Goal: Information Seeking & Learning: Learn about a topic

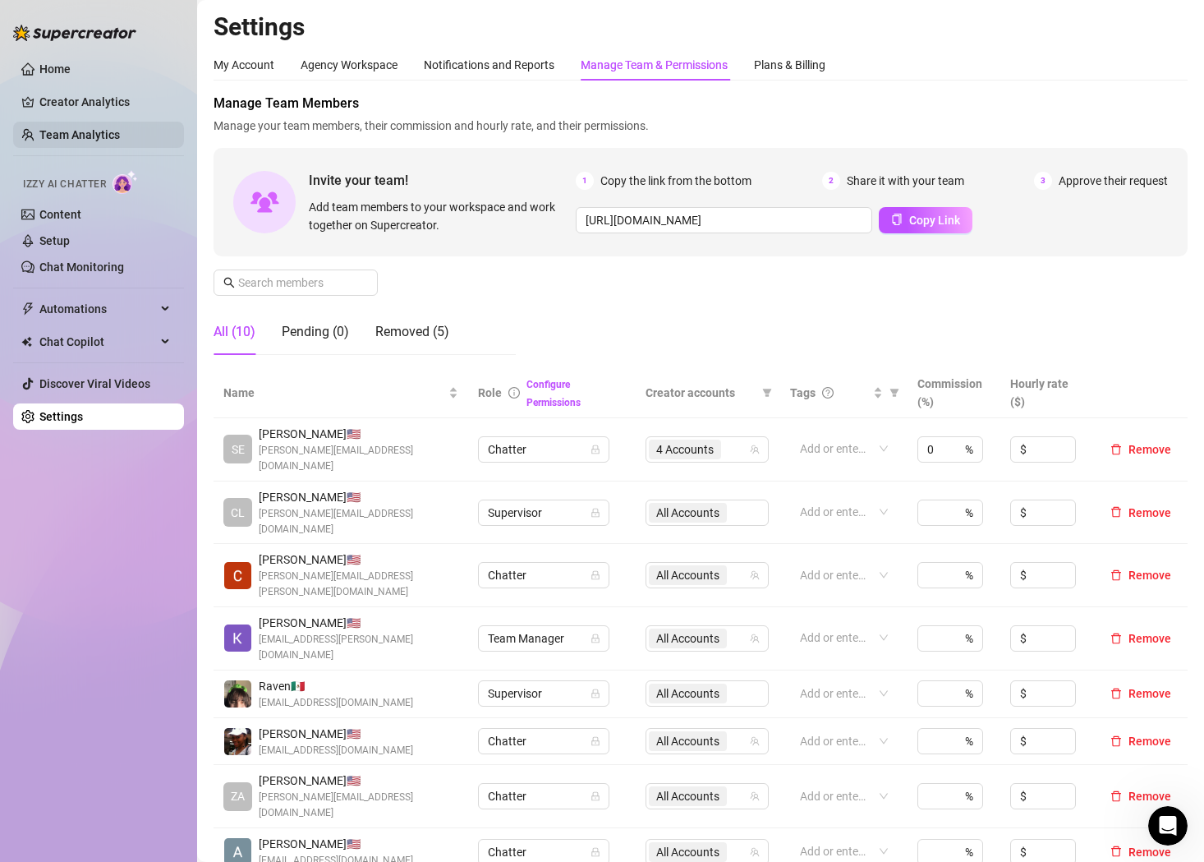
click at [92, 128] on link "Team Analytics" at bounding box center [79, 134] width 81 height 13
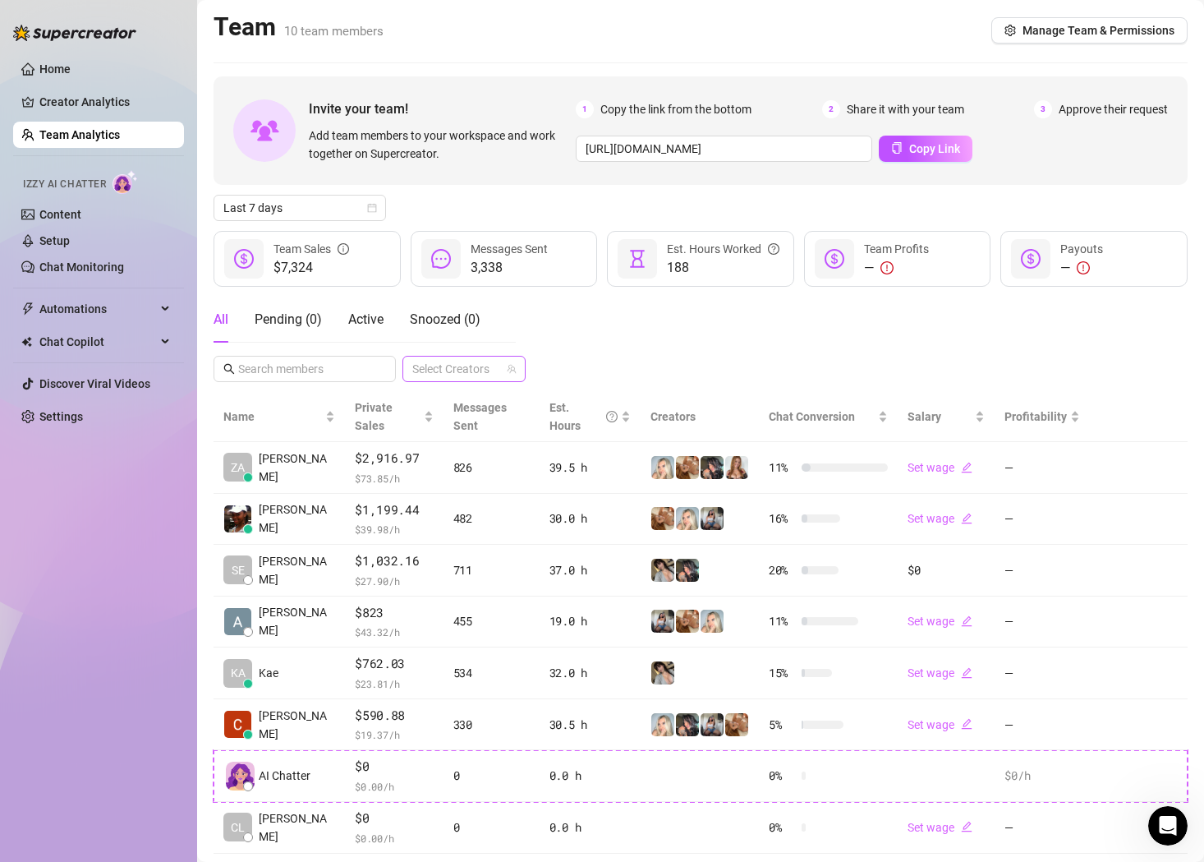
click at [441, 371] on div at bounding box center [455, 368] width 99 height 23
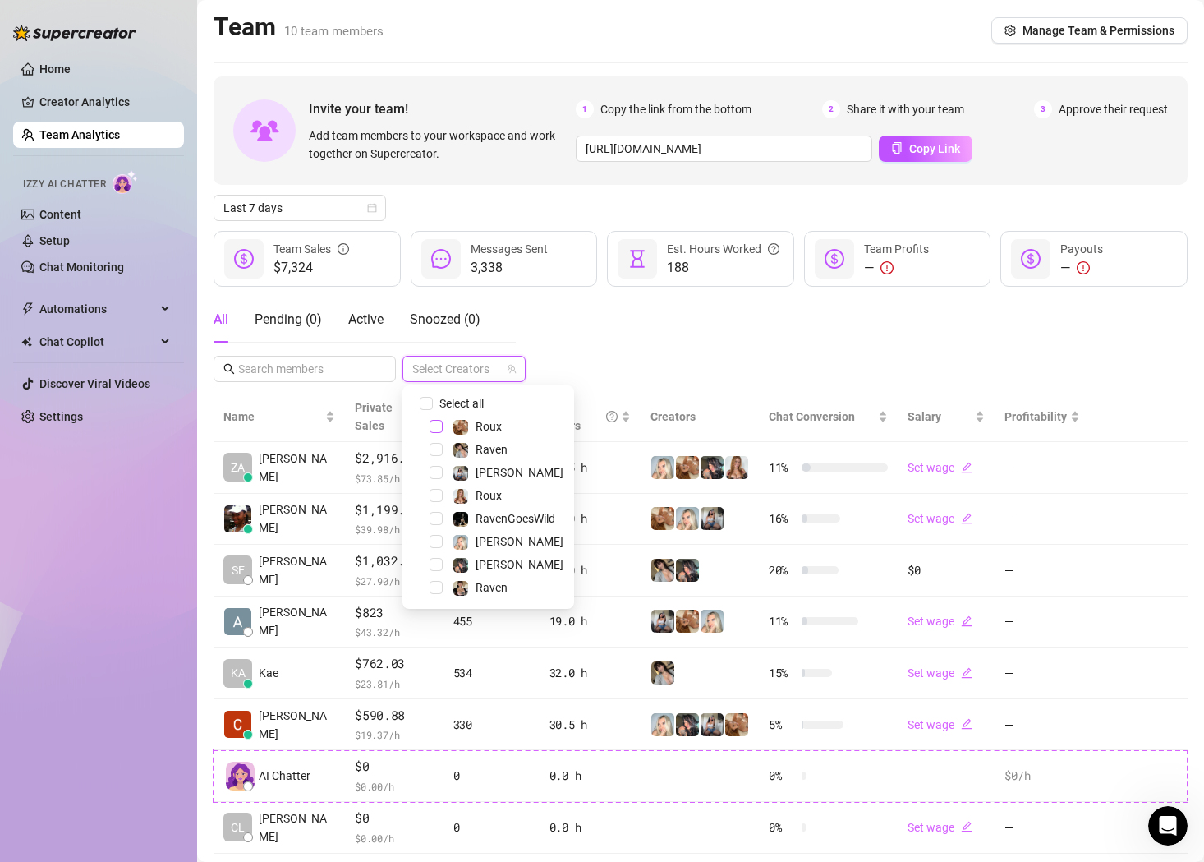
click at [436, 429] on span "Select tree node" at bounding box center [436, 426] width 13 height 13
click at [438, 450] on span "Select tree node" at bounding box center [436, 449] width 13 height 13
click at [435, 430] on span "Select tree node" at bounding box center [436, 426] width 13 height 13
click at [427, 405] on input "Select all" at bounding box center [426, 403] width 13 height 13
checkbox input "true"
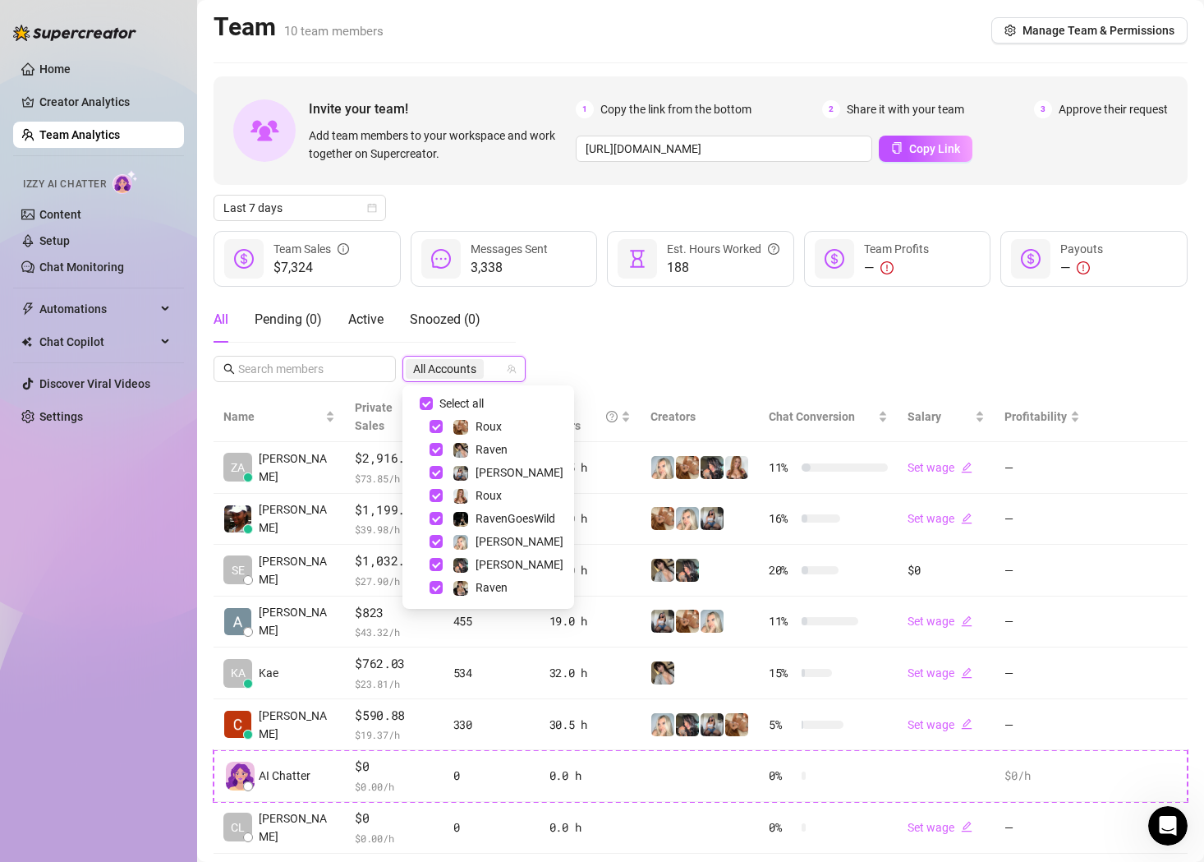
click at [697, 370] on div "All Pending ( 0 ) Active Snoozed ( 0 ) All Accounts" at bounding box center [701, 339] width 974 height 85
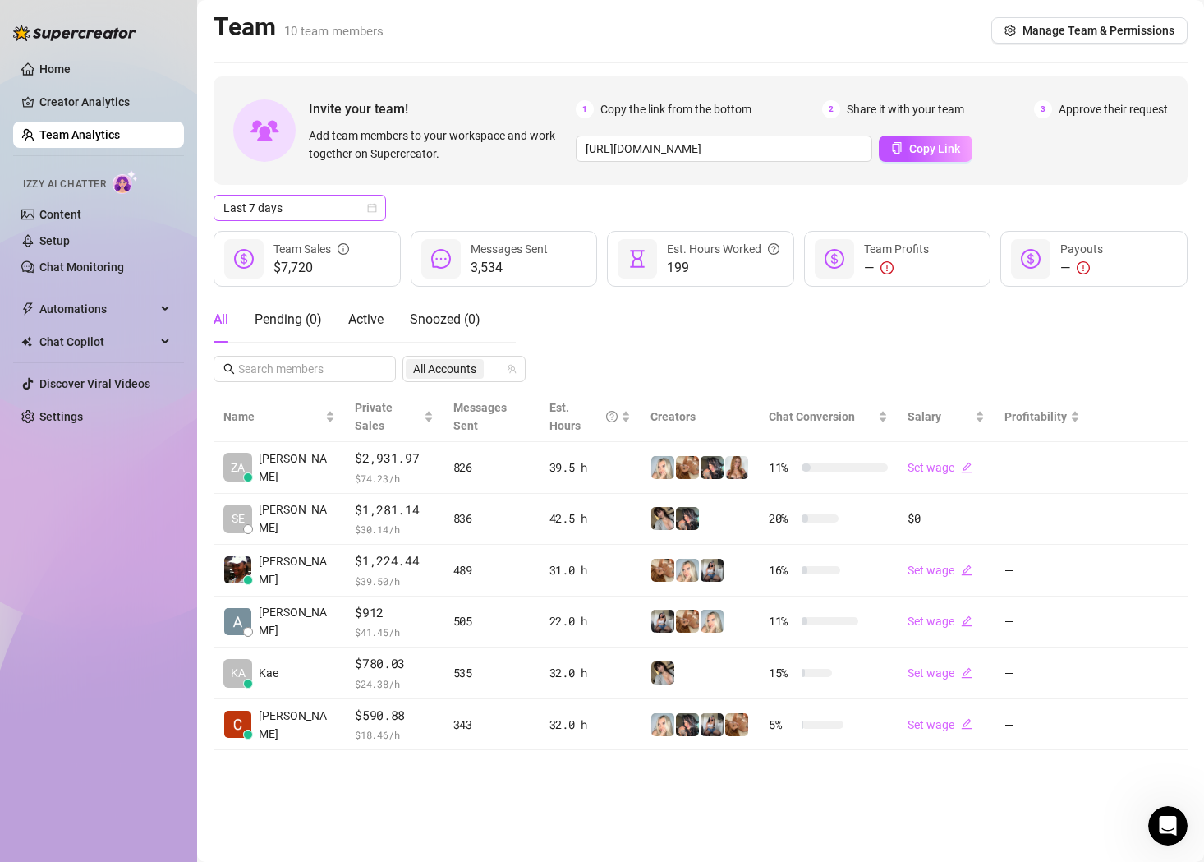
click at [365, 200] on span "Last 7 days" at bounding box center [299, 208] width 153 height 25
click at [314, 342] on div "Custom date" at bounding box center [300, 346] width 146 height 18
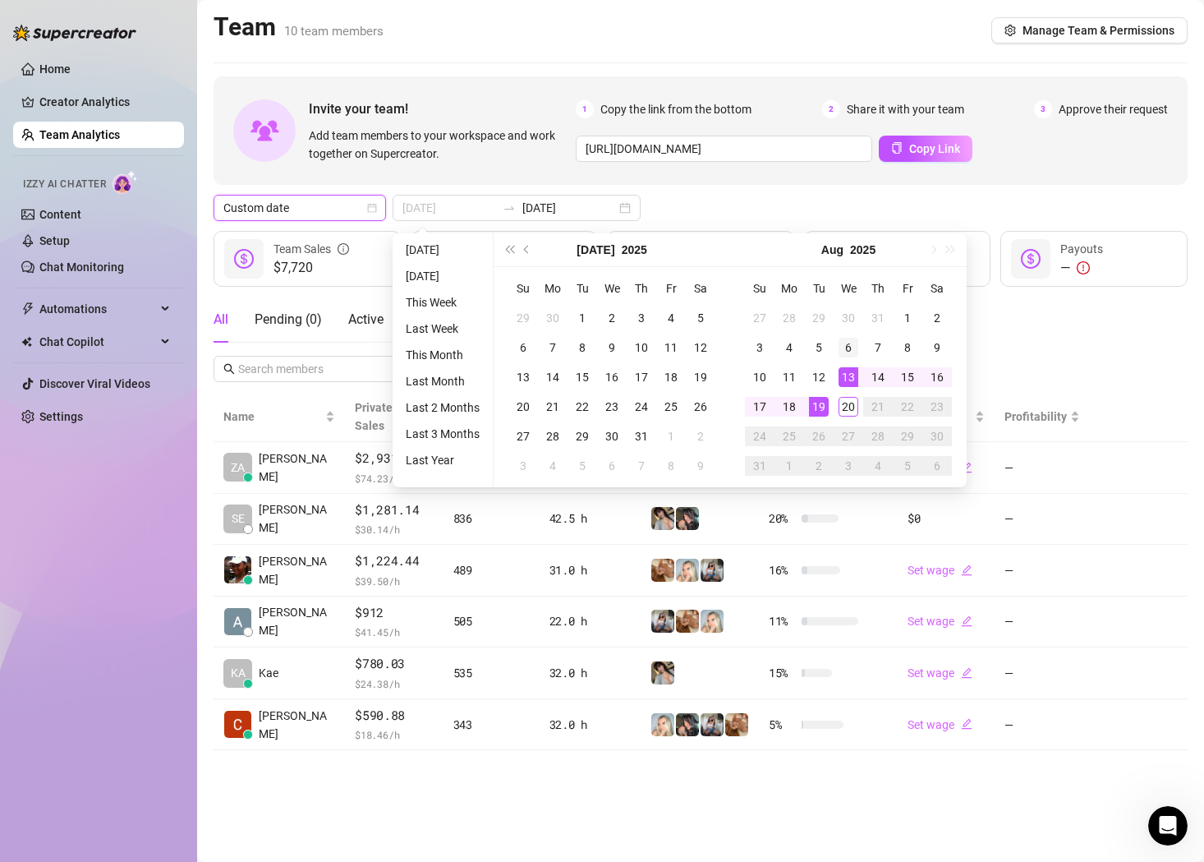
type input "[DATE]"
click at [845, 347] on div "6" at bounding box center [849, 348] width 20 height 20
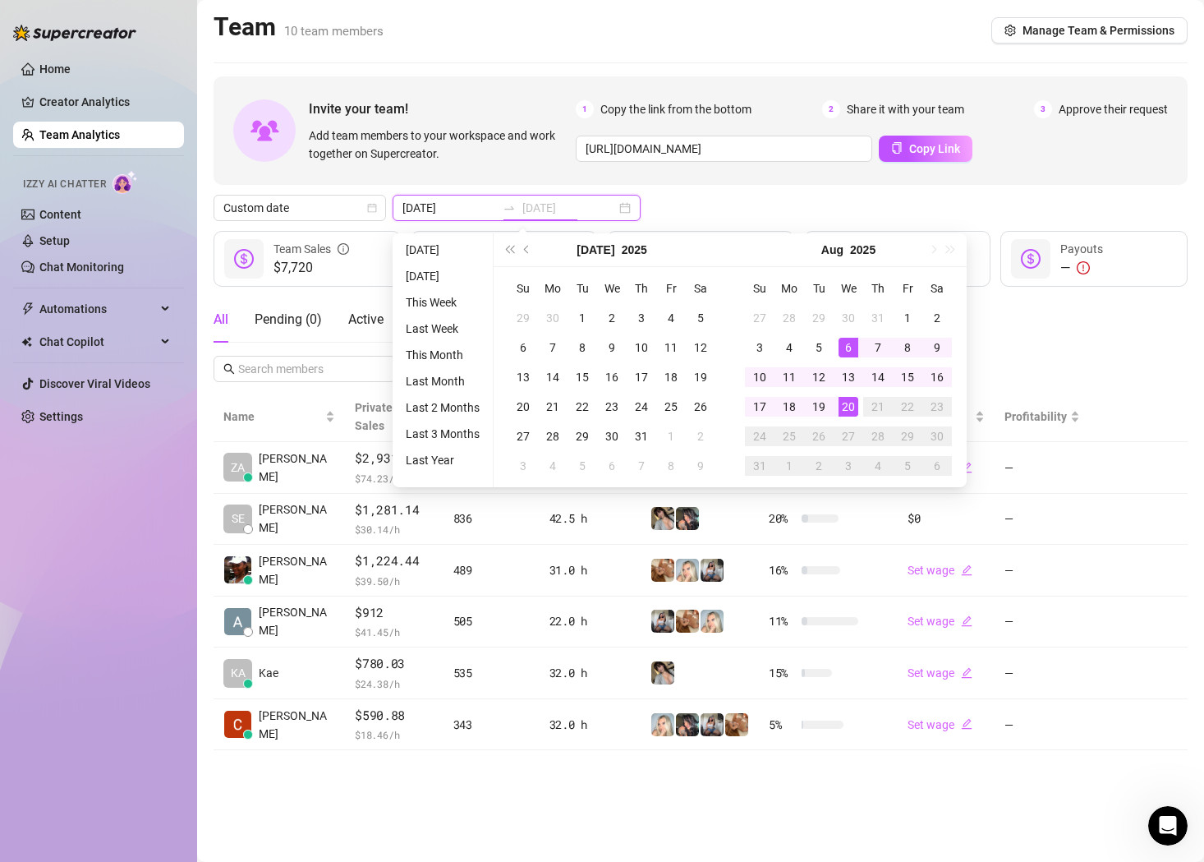
type input "[DATE]"
click at [848, 407] on div "20" at bounding box center [849, 407] width 20 height 20
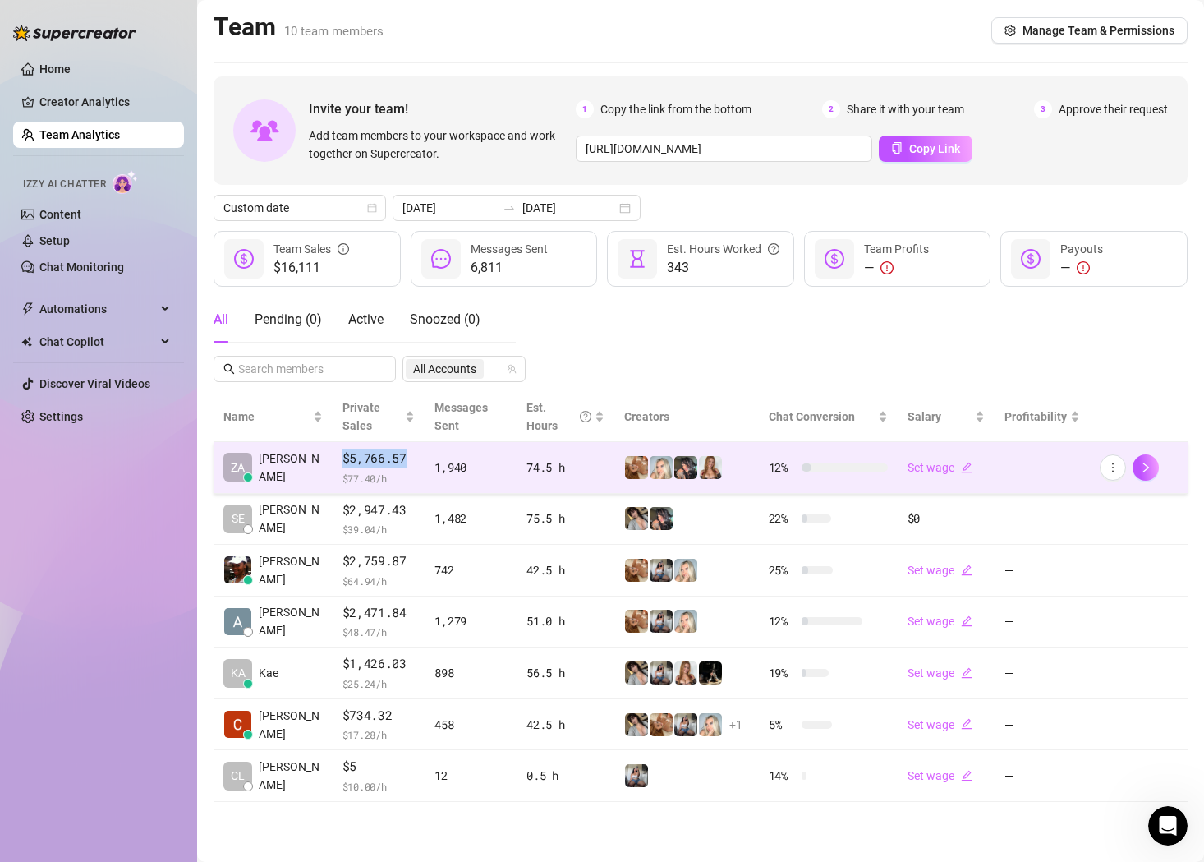
drag, startPoint x: 398, startPoint y: 456, endPoint x: 329, endPoint y: 456, distance: 69.8
click at [343, 456] on span "$5,766.57" at bounding box center [379, 459] width 73 height 20
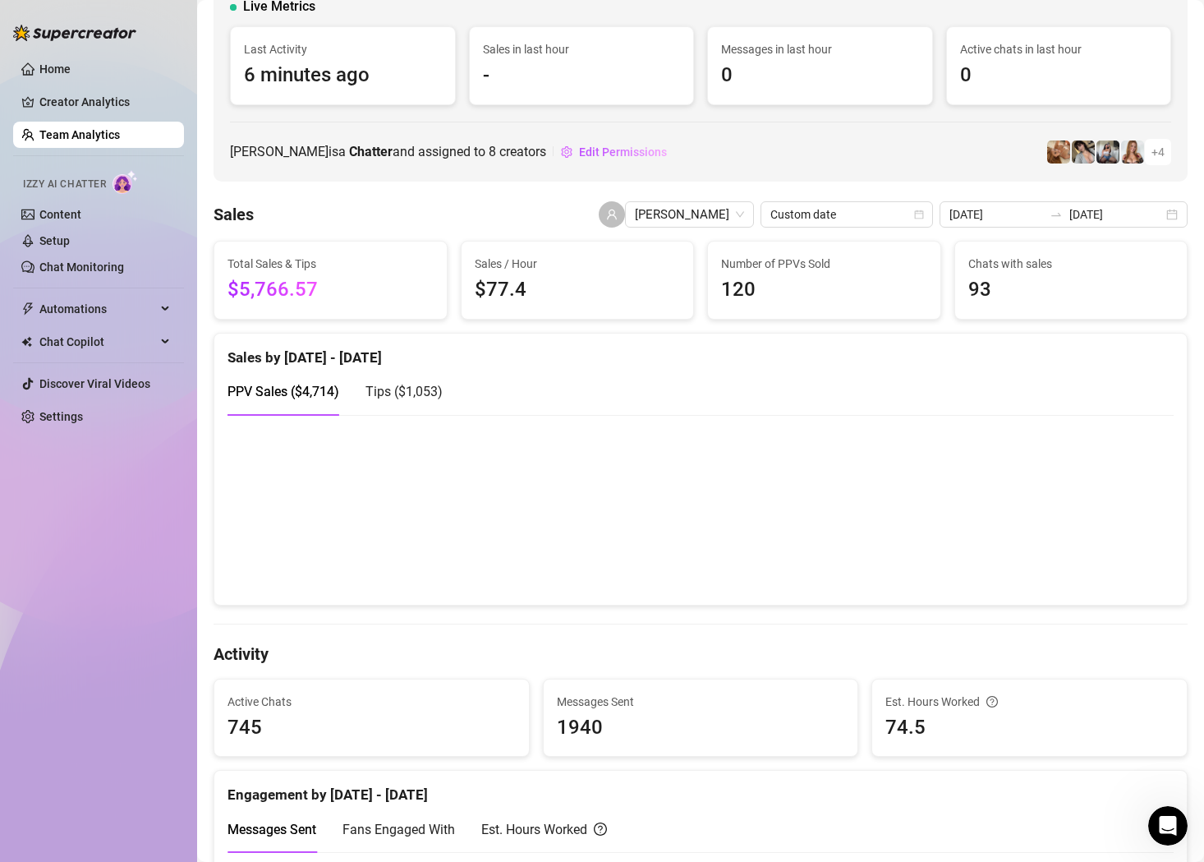
scroll to position [251, 0]
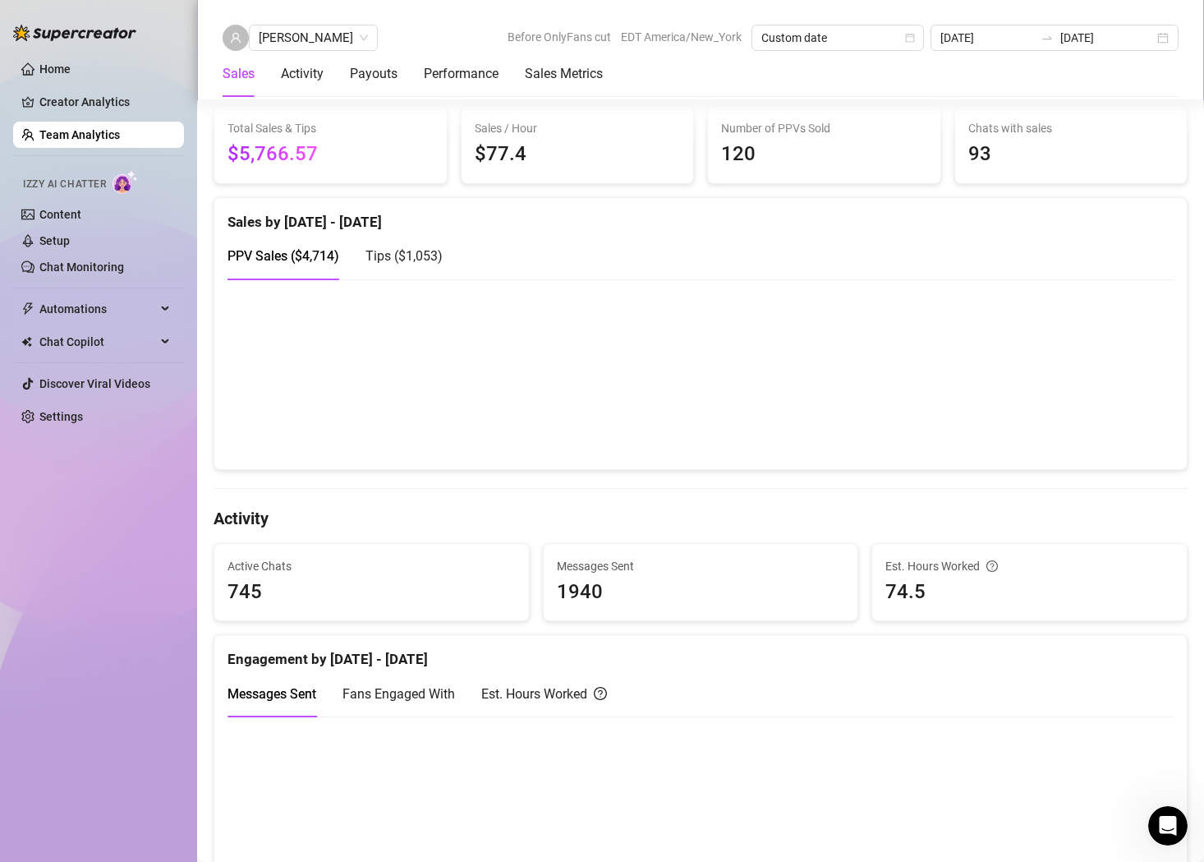
click at [101, 141] on link "Team Analytics" at bounding box center [79, 134] width 81 height 13
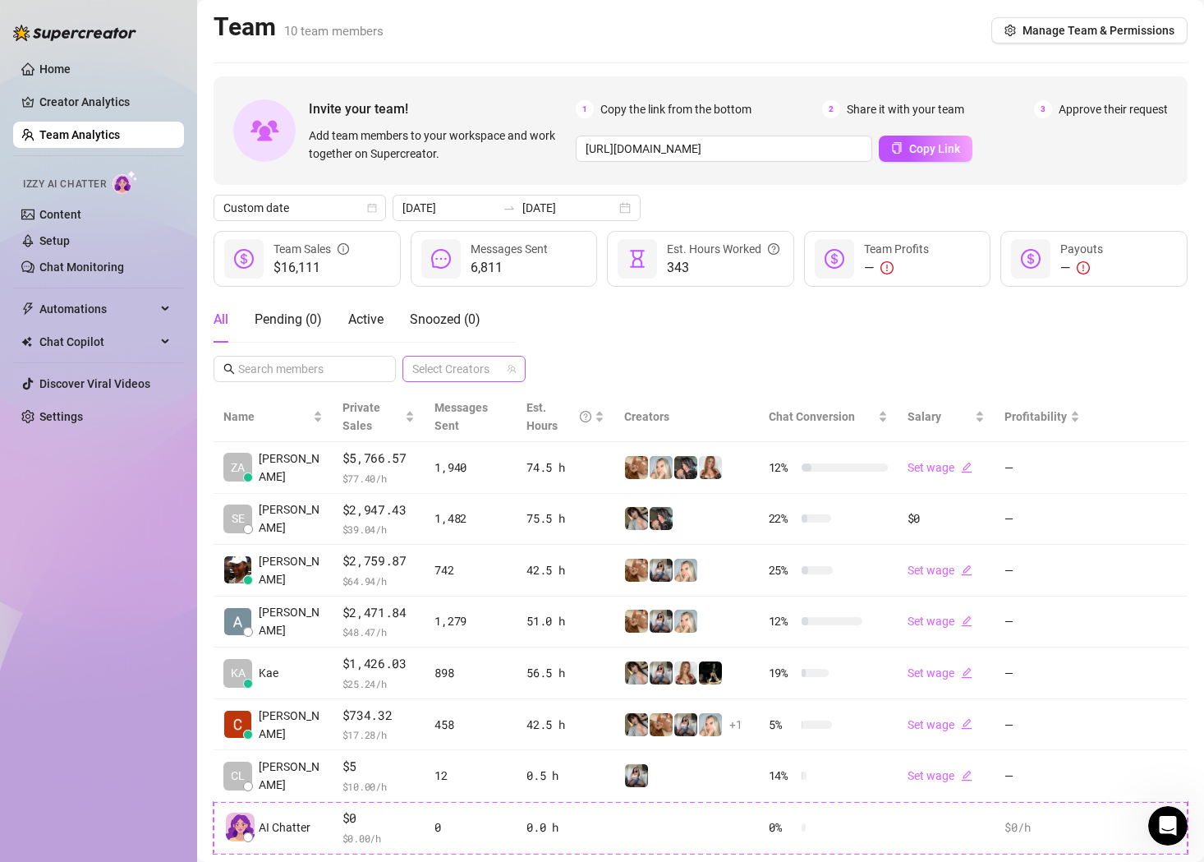
click at [496, 365] on div at bounding box center [455, 368] width 99 height 23
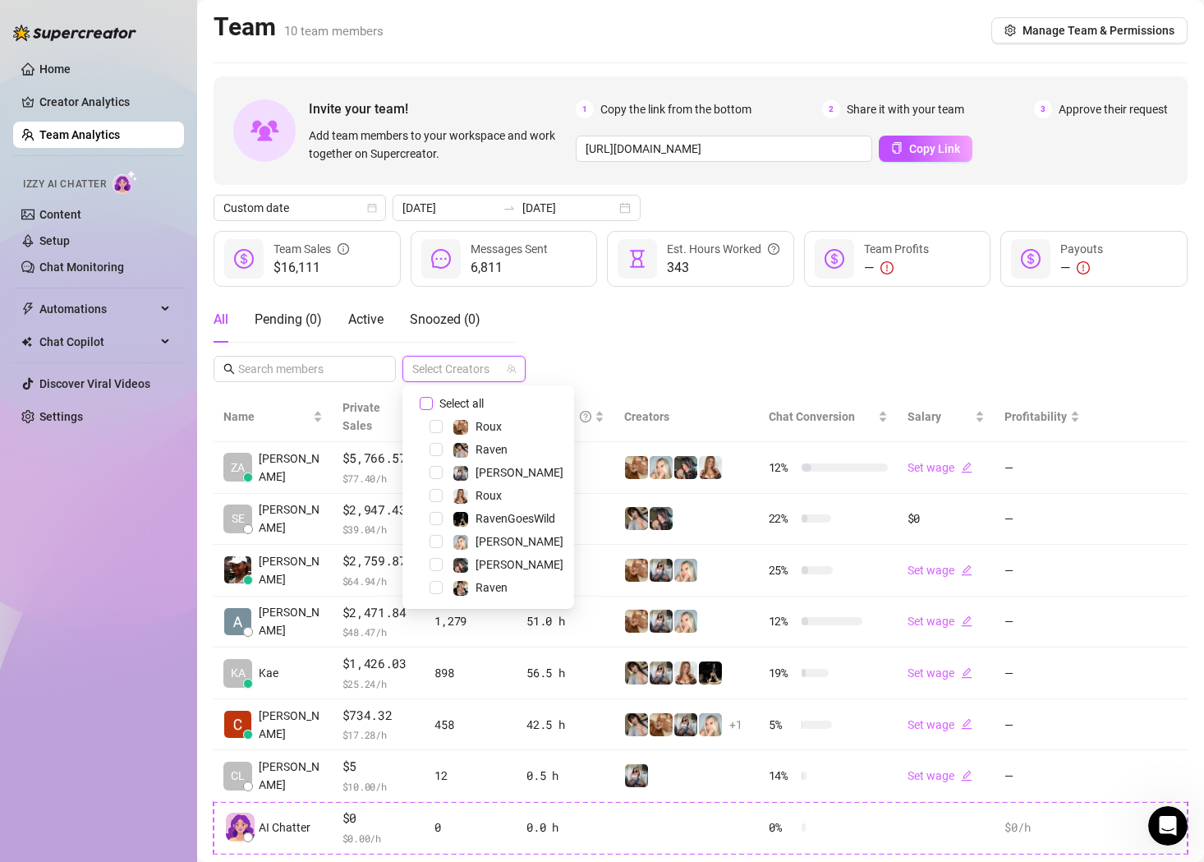
click at [469, 403] on span "Select all" at bounding box center [462, 403] width 58 height 18
click at [433, 403] on input "Select all" at bounding box center [426, 403] width 13 height 13
checkbox input "true"
click at [647, 357] on div "All Pending ( 0 ) Active Snoozed ( 0 ) All Accounts" at bounding box center [701, 339] width 974 height 85
